Goal: Find specific fact: Find specific fact

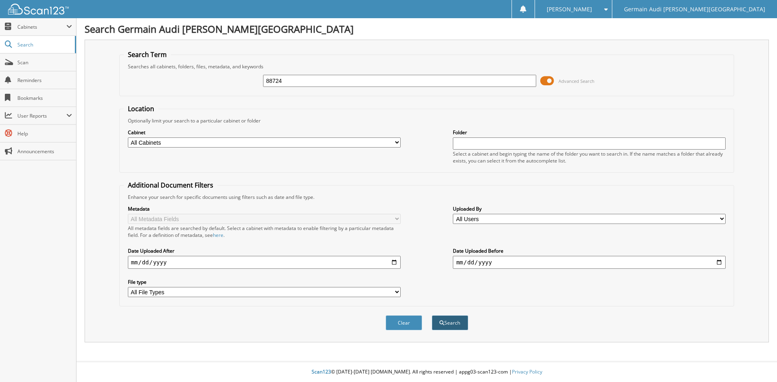
type input "88724"
click at [450, 322] on button "Search" at bounding box center [450, 322] width 36 height 15
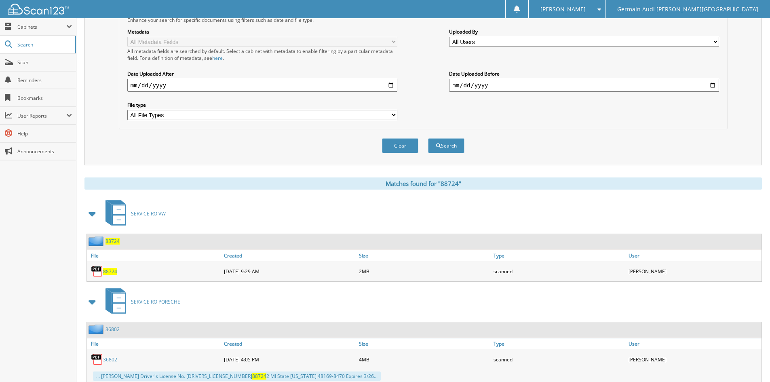
scroll to position [203, 0]
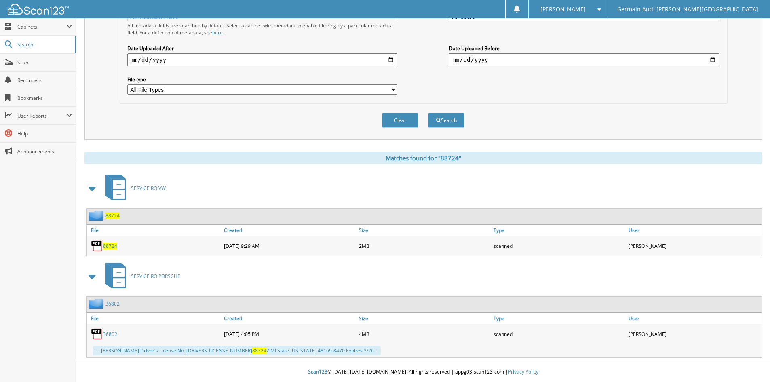
click at [110, 243] on span "88724" at bounding box center [110, 246] width 14 height 7
